Goal: Transaction & Acquisition: Purchase product/service

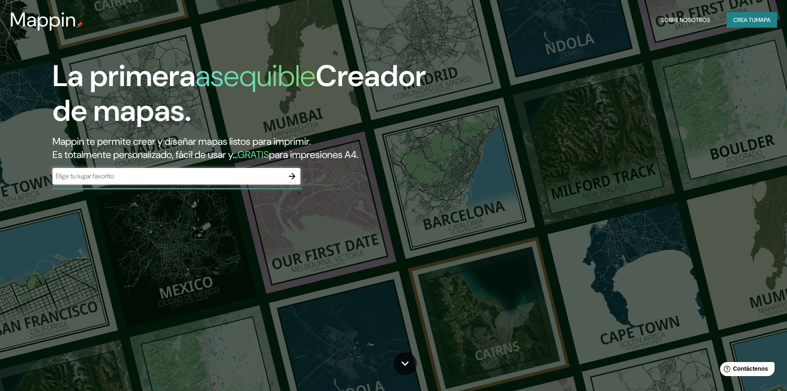
click at [86, 174] on input "text" at bounding box center [167, 176] width 231 height 10
type input "el tambo huancayo"
click at [288, 174] on icon "button" at bounding box center [292, 176] width 10 height 10
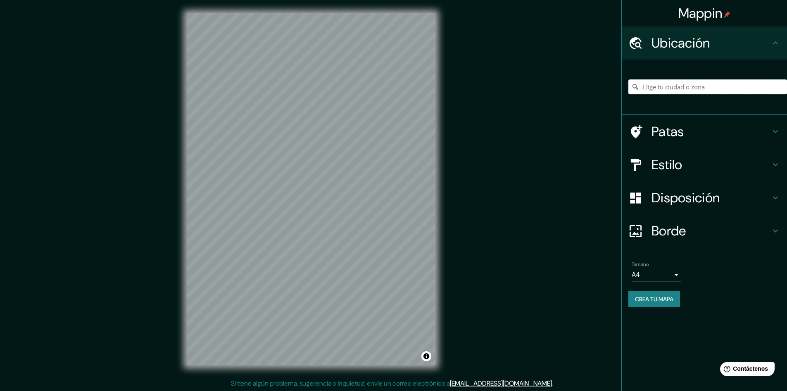
click at [693, 87] on input "Elige tu ciudad o zona" at bounding box center [708, 86] width 159 height 15
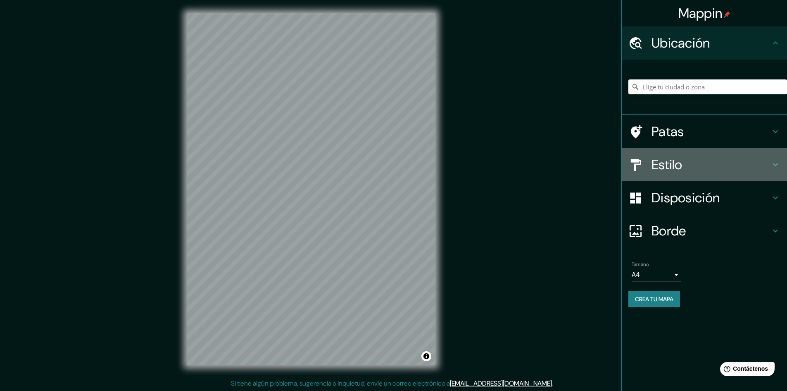
click at [677, 174] on div "Estilo" at bounding box center [704, 164] width 165 height 33
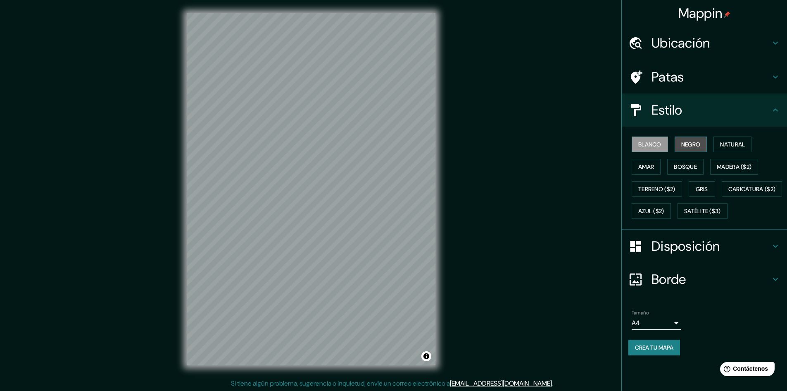
click at [693, 150] on button "Negro" at bounding box center [691, 144] width 33 height 16
click at [725, 144] on font "Natural" at bounding box center [732, 144] width 25 height 7
click at [655, 170] on button "Amar" at bounding box center [646, 167] width 29 height 16
click at [690, 163] on font "Bosque" at bounding box center [685, 166] width 23 height 7
click at [745, 171] on font "Madera ($2)" at bounding box center [734, 166] width 35 height 11
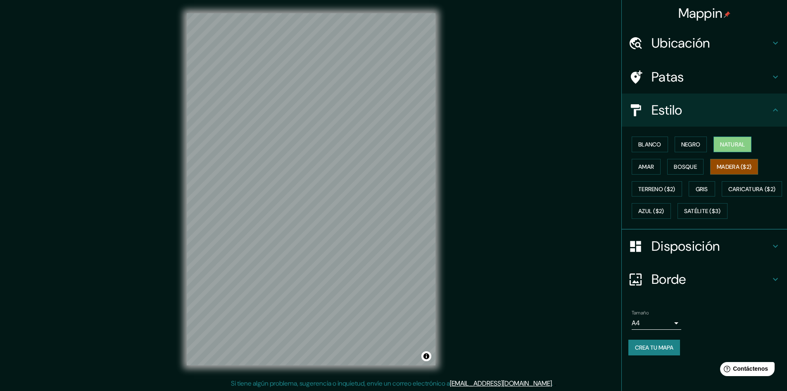
click at [731, 141] on font "Natural" at bounding box center [732, 144] width 25 height 7
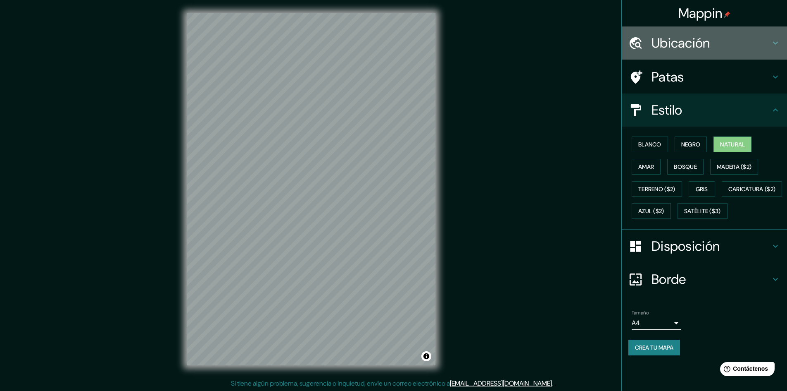
click at [700, 38] on font "Ubicación" at bounding box center [681, 42] width 59 height 17
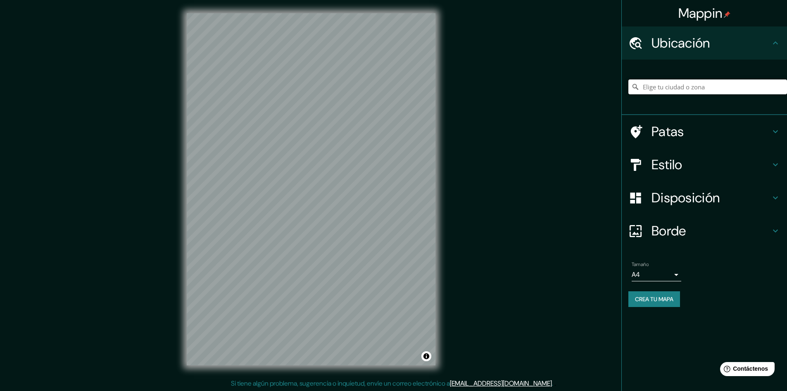
click at [700, 89] on input "Elige tu ciudad o zona" at bounding box center [708, 86] width 159 height 15
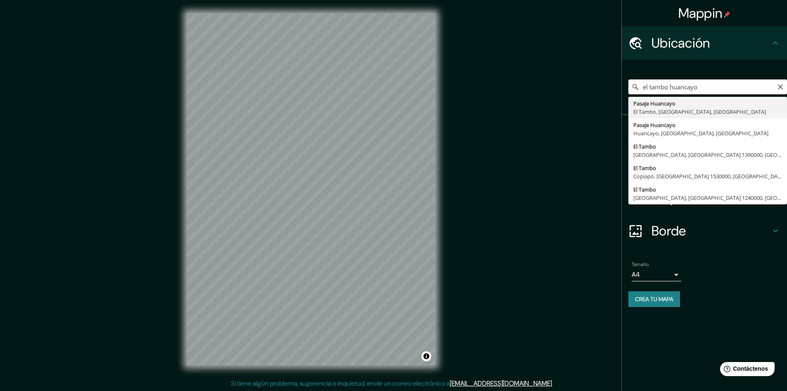
type input "Pasaje Huancayo, [GEOGRAPHIC_DATA], [GEOGRAPHIC_DATA], [GEOGRAPHIC_DATA]"
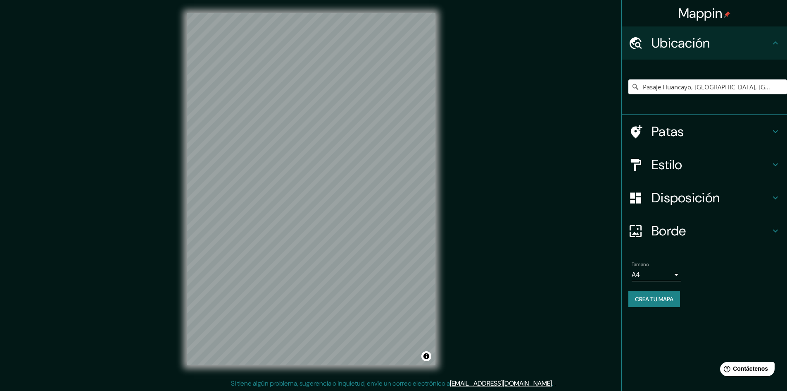
click at [681, 158] on font "Estilo" at bounding box center [667, 164] width 31 height 17
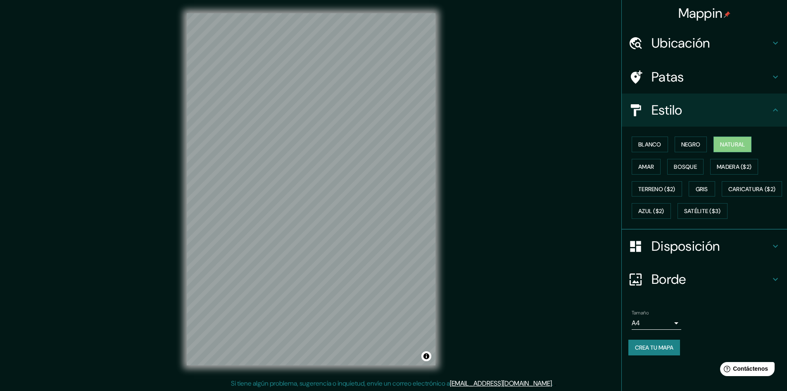
click at [670, 76] on font "Patas" at bounding box center [668, 76] width 33 height 17
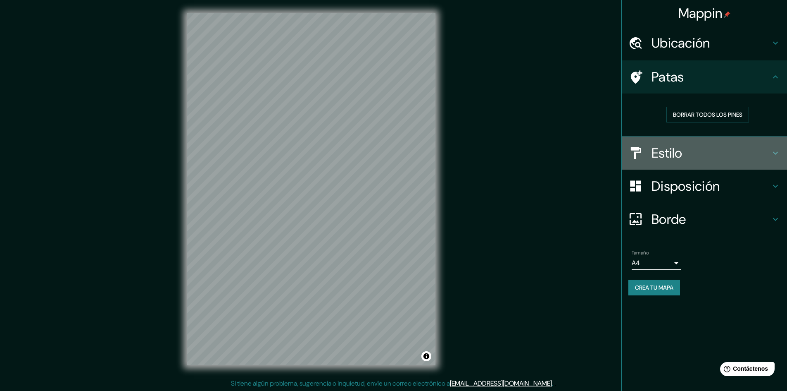
click at [670, 157] on font "Estilo" at bounding box center [667, 152] width 31 height 17
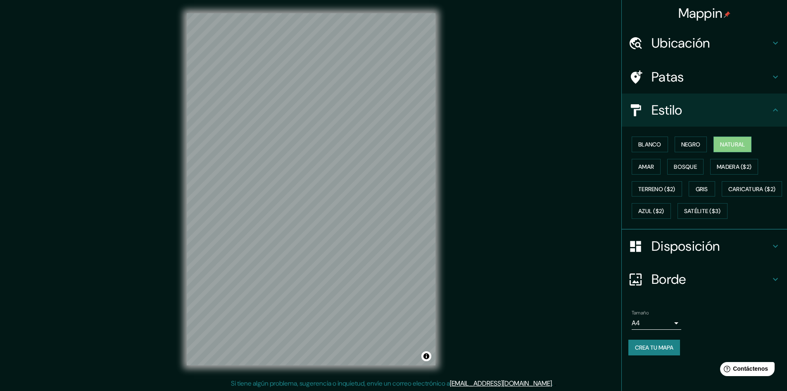
click at [662, 255] on font "Disposición" at bounding box center [686, 245] width 68 height 17
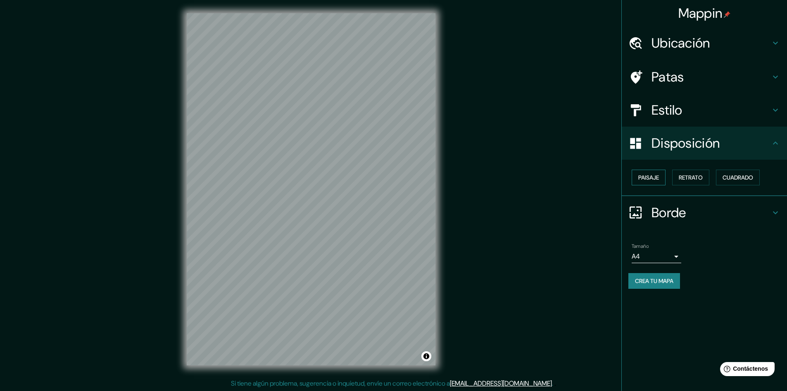
click at [652, 181] on font "Paisaje" at bounding box center [649, 177] width 21 height 7
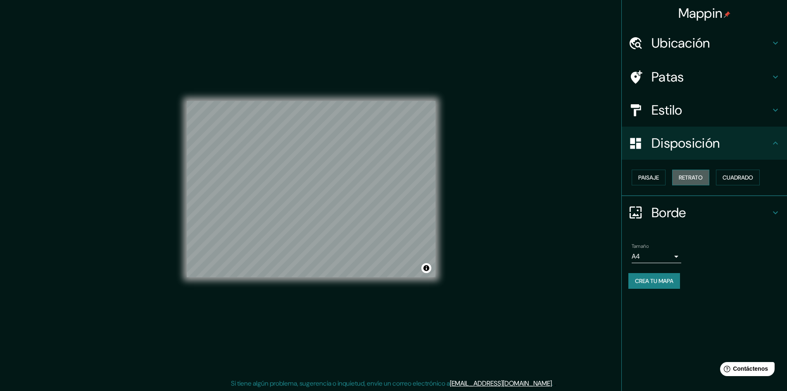
click at [679, 172] on button "Retrato" at bounding box center [690, 177] width 37 height 16
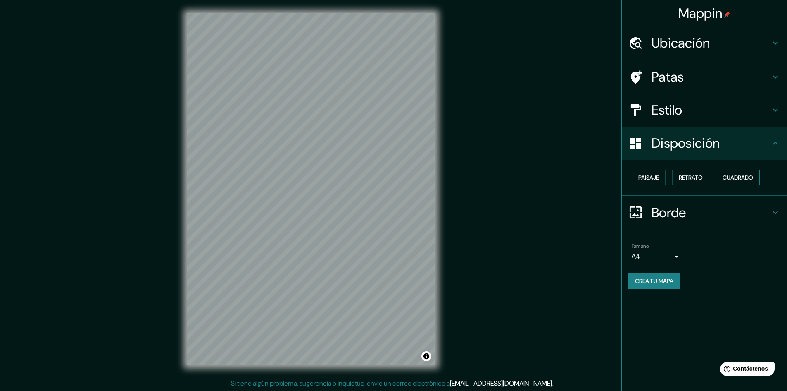
click at [725, 176] on font "Cuadrado" at bounding box center [738, 177] width 31 height 7
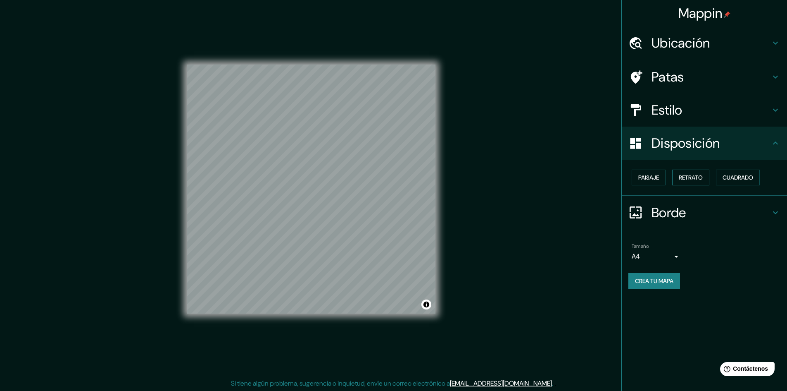
click at [685, 181] on font "Retrato" at bounding box center [691, 177] width 24 height 7
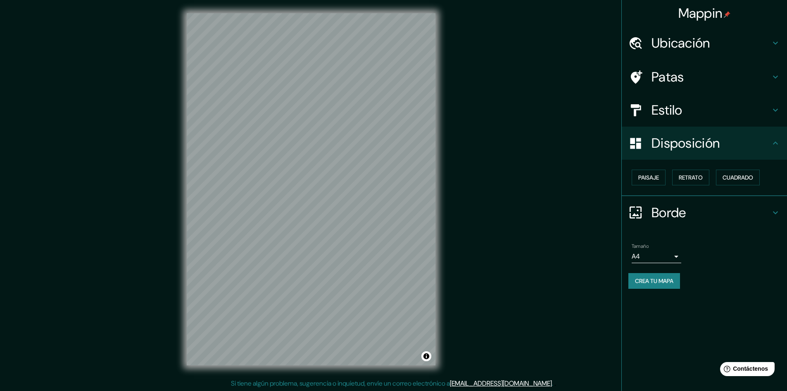
click at [672, 105] on font "Estilo" at bounding box center [667, 109] width 31 height 17
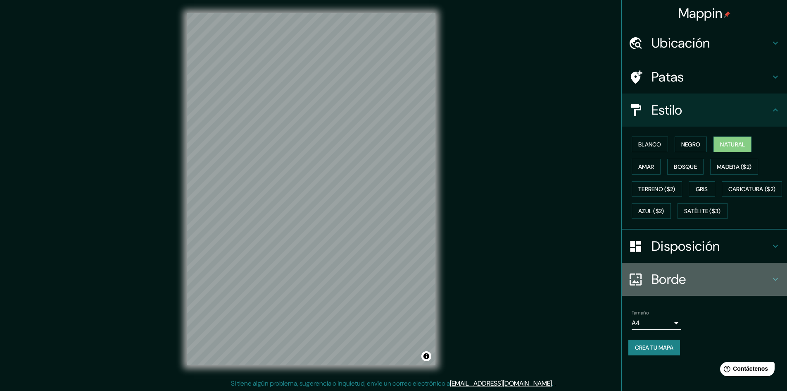
click at [670, 288] on font "Borde" at bounding box center [669, 278] width 35 height 17
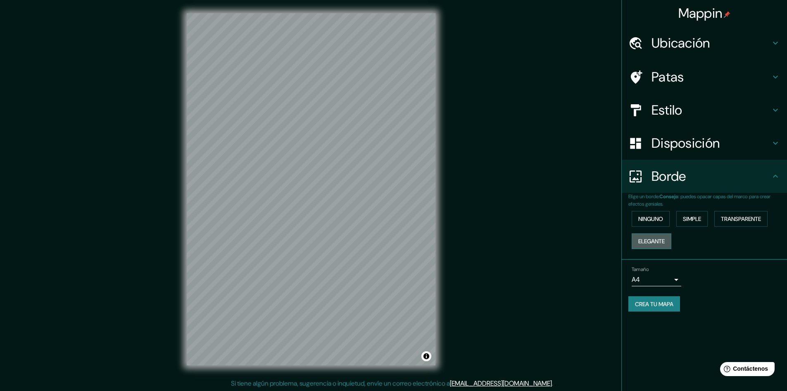
click at [652, 239] on font "Elegante" at bounding box center [652, 240] width 26 height 7
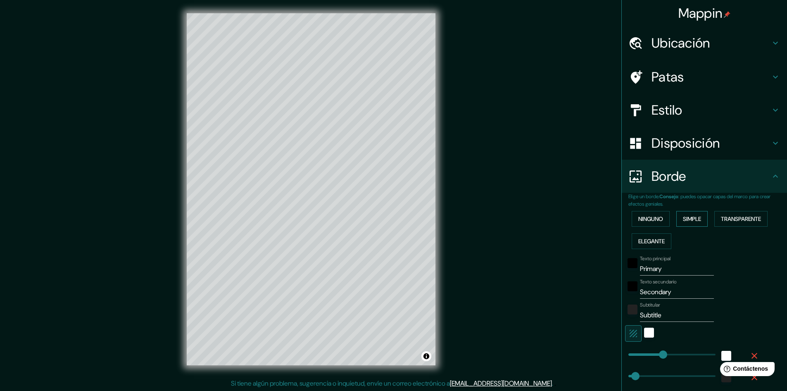
click at [689, 225] on button "Simple" at bounding box center [692, 219] width 31 height 16
click at [652, 223] on font "Ninguno" at bounding box center [651, 218] width 25 height 11
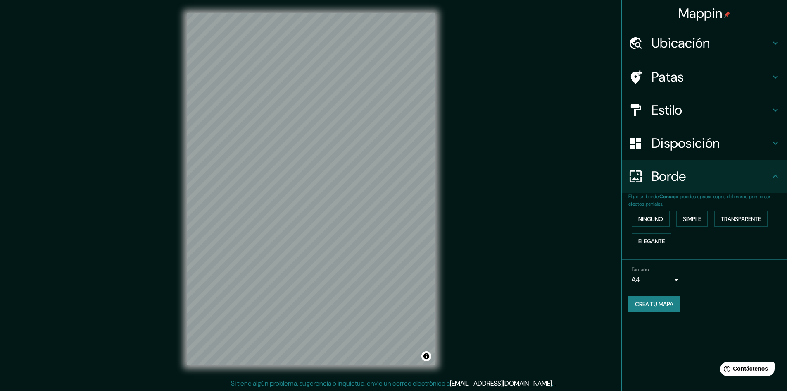
click at [669, 112] on font "Estilo" at bounding box center [667, 109] width 31 height 17
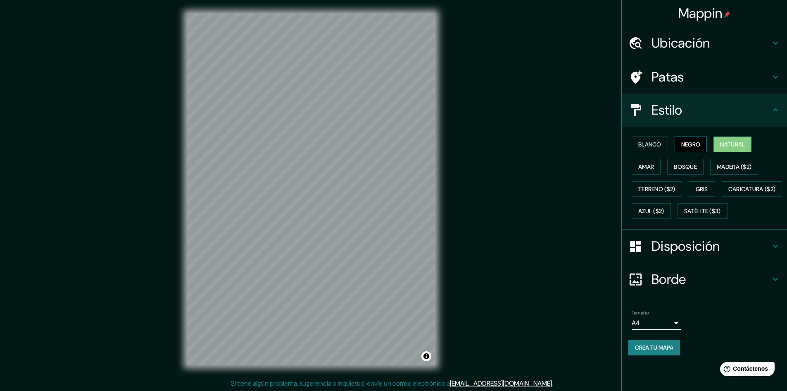
click at [692, 138] on button "Negro" at bounding box center [691, 144] width 33 height 16
click at [655, 147] on font "Blanco" at bounding box center [650, 144] width 23 height 7
click at [710, 148] on div "Blanco Negro Natural [PERSON_NAME] ($2) Terreno ($2) Gris Caricatura ($2) Azul …" at bounding box center [708, 177] width 159 height 89
click at [699, 146] on font "Negro" at bounding box center [690, 144] width 19 height 7
click at [658, 150] on button "Blanco" at bounding box center [650, 144] width 36 height 16
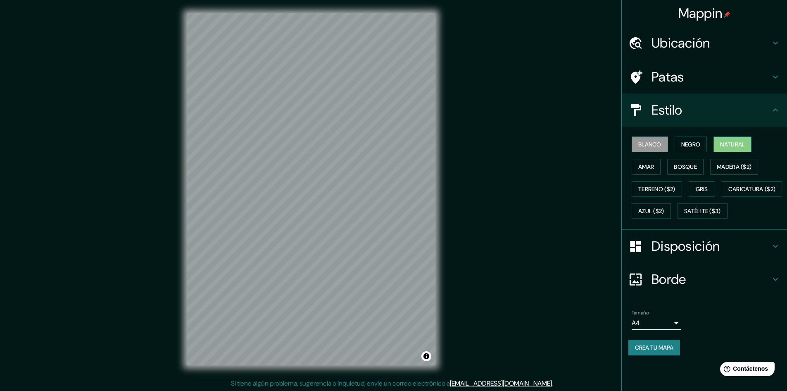
click at [724, 145] on font "Natural" at bounding box center [732, 144] width 25 height 7
click at [643, 147] on font "Blanco" at bounding box center [650, 144] width 23 height 7
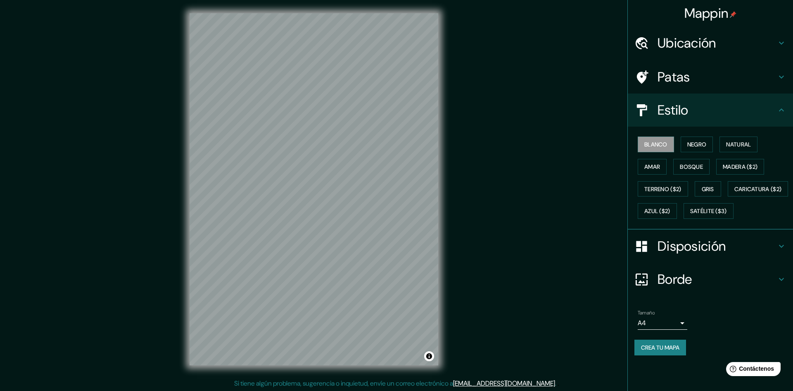
click at [652, 348] on body "Mappin Ubicación Pasaje Huancayo, [GEOGRAPHIC_DATA], [GEOGRAPHIC_DATA], [GEOGRA…" at bounding box center [396, 195] width 793 height 391
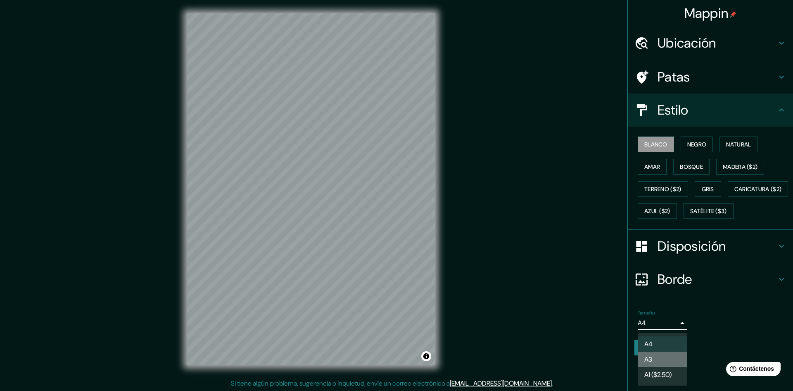
click at [665, 359] on li "A3" at bounding box center [663, 358] width 50 height 15
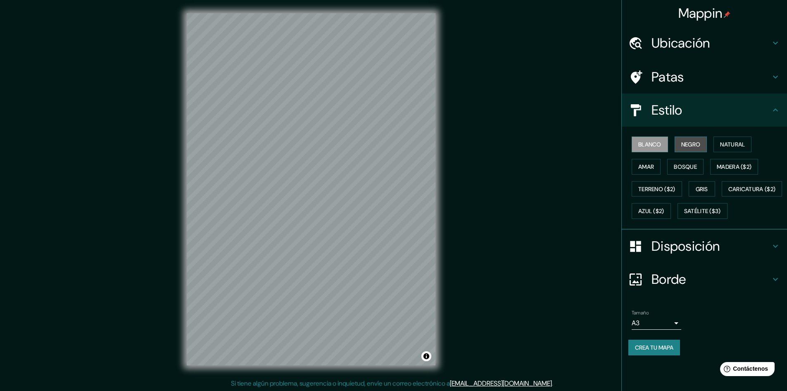
click at [685, 142] on font "Negro" at bounding box center [690, 144] width 19 height 7
click at [651, 146] on font "Blanco" at bounding box center [650, 144] width 23 height 7
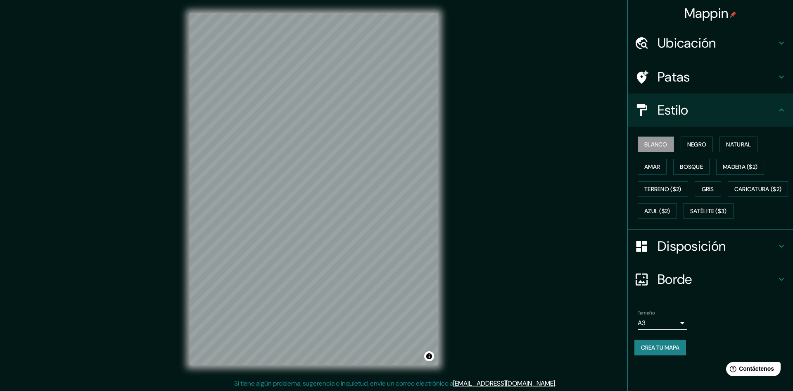
click at [648, 346] on body "Mappin Ubicación Pasaje Huancayo, [GEOGRAPHIC_DATA], [GEOGRAPHIC_DATA], [GEOGRA…" at bounding box center [396, 195] width 793 height 391
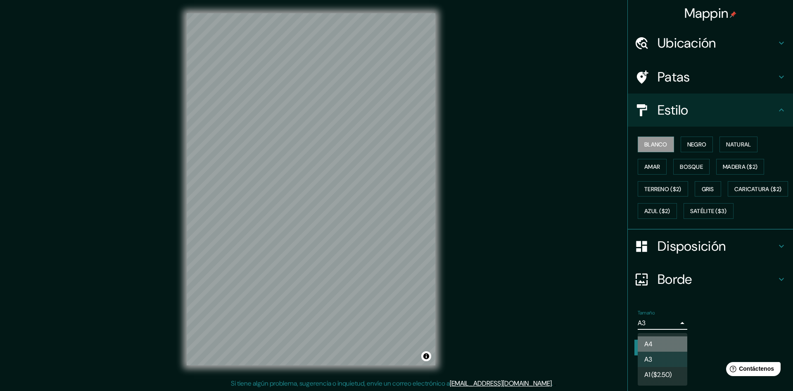
click at [661, 344] on li "A4" at bounding box center [663, 343] width 50 height 15
type input "single"
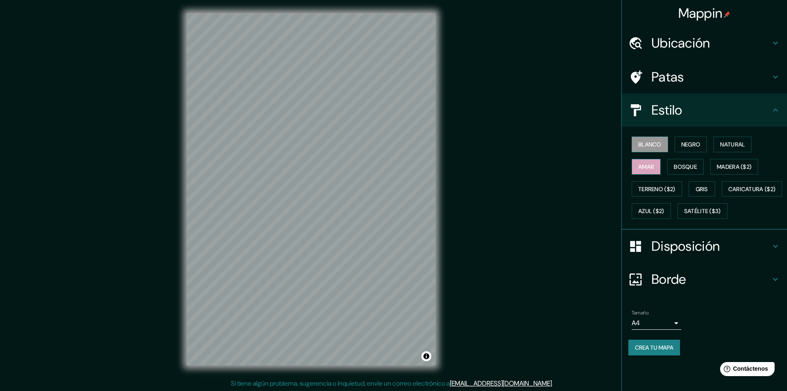
click at [640, 170] on font "Amar" at bounding box center [647, 166] width 16 height 11
click at [689, 165] on font "Bosque" at bounding box center [685, 166] width 23 height 7
click at [743, 169] on font "Madera ($2)" at bounding box center [734, 166] width 35 height 7
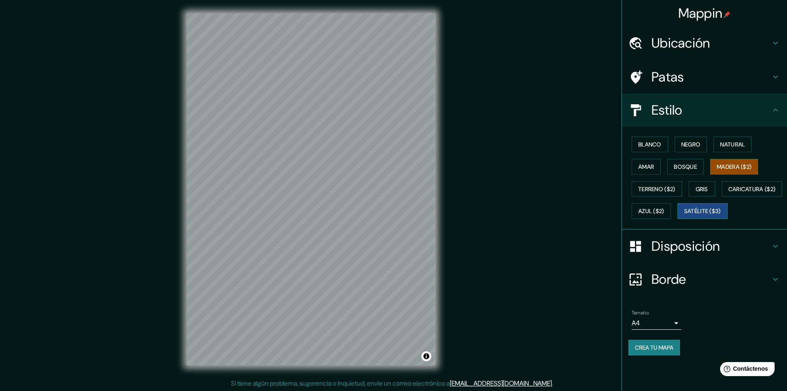
click at [684, 215] on font "Satélite ($3)" at bounding box center [702, 210] width 37 height 7
click at [729, 194] on font "Caricatura ($2)" at bounding box center [753, 188] width 48 height 11
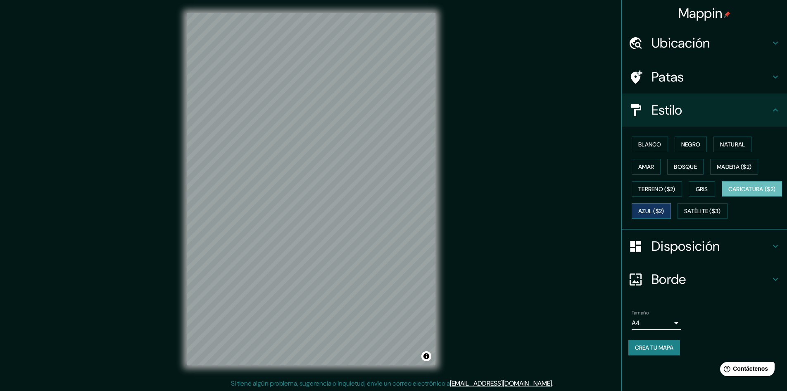
click at [665, 212] on font "Azul ($2)" at bounding box center [652, 210] width 26 height 7
click at [657, 146] on font "Blanco" at bounding box center [650, 144] width 23 height 7
click at [686, 150] on button "Negro" at bounding box center [691, 144] width 33 height 16
click at [720, 148] on button "Natural" at bounding box center [733, 144] width 38 height 16
click at [741, 157] on div "Blanco Negro Natural [PERSON_NAME] ($2) Terreno ($2) Gris Caricatura ($2) Azul …" at bounding box center [708, 177] width 159 height 89
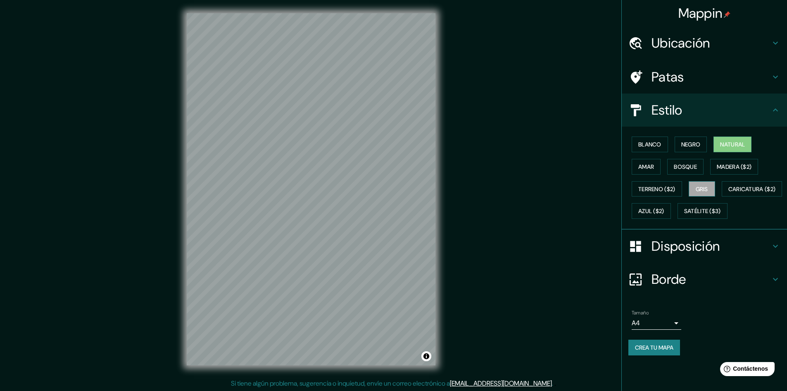
click at [707, 196] on button "Gris" at bounding box center [702, 189] width 26 height 16
click at [710, 219] on div "Blanco Negro Natural [PERSON_NAME] ($2) Terreno ($2) Gris Caricatura ($2) Azul …" at bounding box center [708, 177] width 159 height 89
click at [729, 193] on font "Caricatura ($2)" at bounding box center [753, 188] width 48 height 7
click at [679, 169] on font "Bosque" at bounding box center [685, 166] width 23 height 7
click at [729, 166] on font "Madera ($2)" at bounding box center [734, 166] width 35 height 7
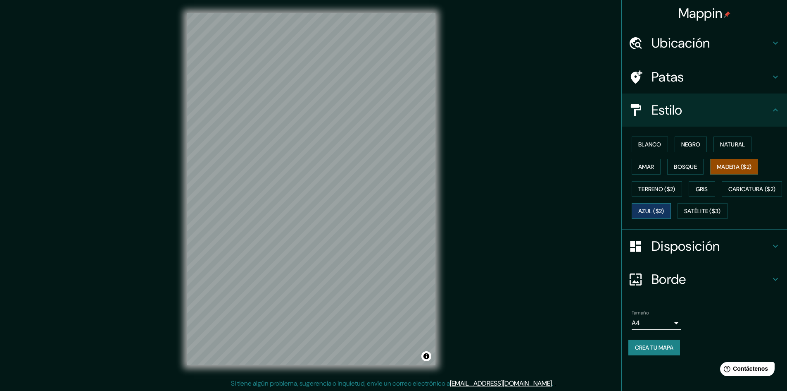
click at [665, 210] on font "Azul ($2)" at bounding box center [652, 210] width 26 height 7
click at [729, 193] on font "Caricatura ($2)" at bounding box center [753, 188] width 48 height 7
